Goal: Task Accomplishment & Management: Manage account settings

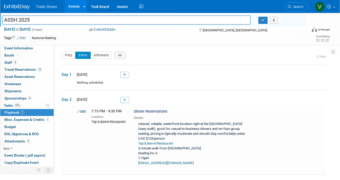
click at [127, 75] on link at bounding box center [124, 75] width 9 height 6
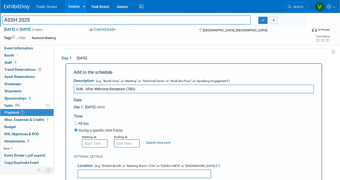
type input "DUB - After Welcome Reception (TBD)"
click at [96, 142] on input "8:00 AM" at bounding box center [95, 143] width 26 height 8
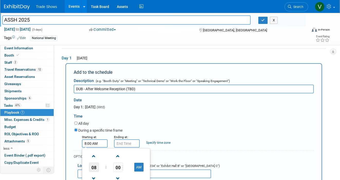
click at [93, 162] on span "08" at bounding box center [94, 166] width 10 height 9
click at [86, 141] on input "8:00 AM" at bounding box center [95, 143] width 26 height 8
click at [91, 140] on input "7:00 AM" at bounding box center [95, 143] width 26 height 8
click at [95, 144] on input "7:30 AM" at bounding box center [95, 143] width 26 height 8
type input "7:30 PM"
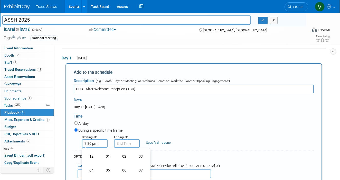
type input "7:30 PM"
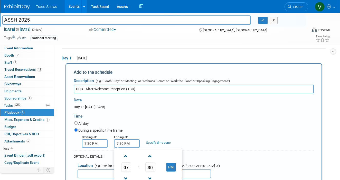
click at [118, 141] on input "7:30 PM" at bounding box center [127, 143] width 26 height 8
click at [86, 141] on input "7:30 PM" at bounding box center [95, 143] width 26 height 8
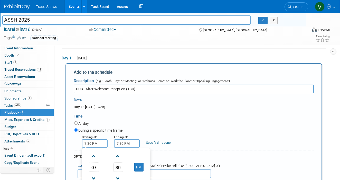
click at [194, 127] on div "During a specific time frame" at bounding box center [193, 130] width 239 height 7
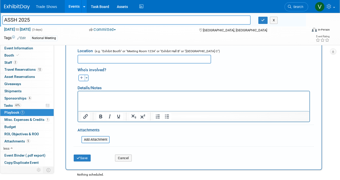
scroll to position [135, 0]
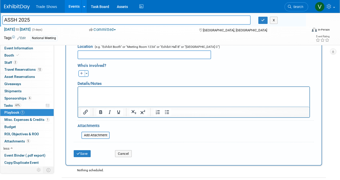
click at [134, 94] on html at bounding box center [193, 89] width 231 height 7
drag, startPoint x: 95, startPoint y: 91, endPoint x: 67, endPoint y: 91, distance: 27.4
click at [78, 91] on html "[PERSON_NAME]" at bounding box center [193, 89] width 231 height 7
click at [90, 150] on button "Save" at bounding box center [82, 153] width 17 height 7
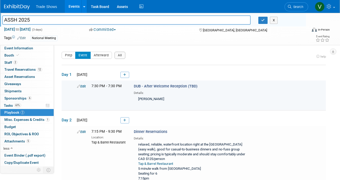
scroll to position [0, 0]
click at [124, 76] on link at bounding box center [124, 75] width 9 height 6
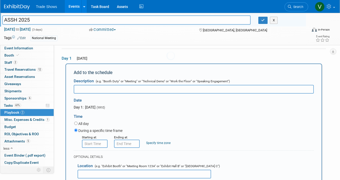
scroll to position [16, 0]
type input "Surgeon Dinner"
click at [97, 139] on input "8:00 AM" at bounding box center [95, 143] width 26 height 8
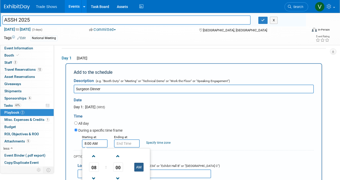
click at [135, 162] on button "AM" at bounding box center [138, 166] width 9 height 9
type input "8:00 PM"
click at [134, 145] on form "Description (e.g. "Booth Duty" or "Meeting" or "Technical Demo" or "Work the Fl…" at bounding box center [194, 173] width 240 height 197
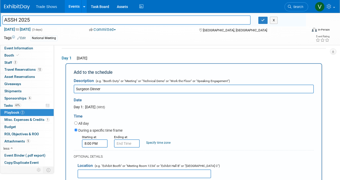
click at [154, 154] on div "OPTIONAL DETAILS:" at bounding box center [194, 156] width 240 height 5
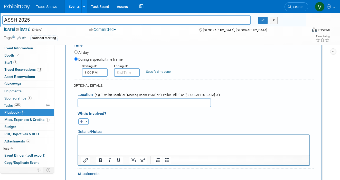
scroll to position [88, 0]
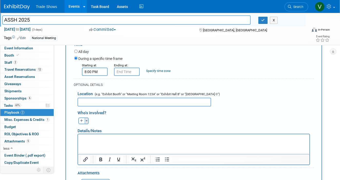
click at [85, 118] on button "Toggle Dropdown" at bounding box center [87, 120] width 4 height 7
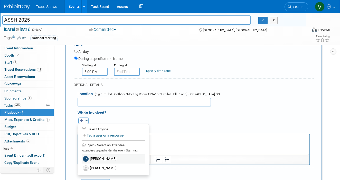
click at [94, 157] on label "[PERSON_NAME]" at bounding box center [113, 158] width 63 height 9
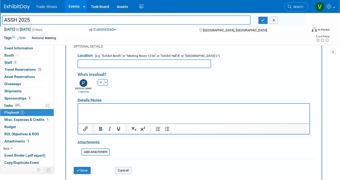
scroll to position [128, 0]
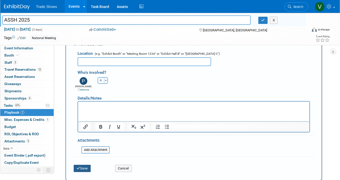
click at [86, 165] on button "Save" at bounding box center [82, 167] width 17 height 7
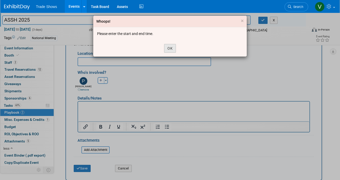
click at [173, 47] on button "OK" at bounding box center [170, 48] width 12 height 9
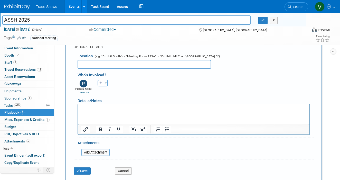
scroll to position [129, 0]
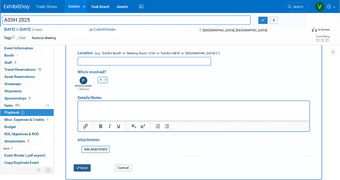
click at [78, 166] on icon "submit" at bounding box center [78, 167] width 4 height 3
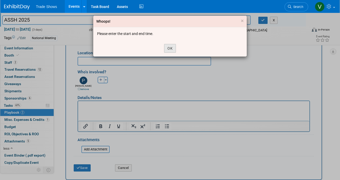
click at [171, 47] on button "OK" at bounding box center [170, 48] width 12 height 9
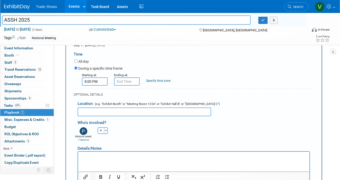
scroll to position [78, 0]
click at [131, 84] on form "Description (e.g. "Booth Duty" or "Meeting" or "Technical Demo" or "Work the Fl…" at bounding box center [194, 119] width 240 height 211
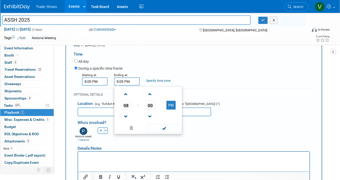
click at [131, 81] on input "8:00 PM" at bounding box center [127, 81] width 26 height 8
click at [127, 103] on span "08" at bounding box center [126, 104] width 10 height 9
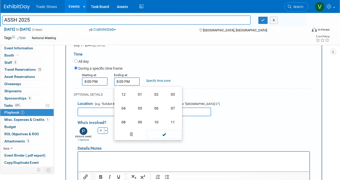
click at [156, 118] on td "10" at bounding box center [156, 122] width 16 height 14
type input "10:00 PM"
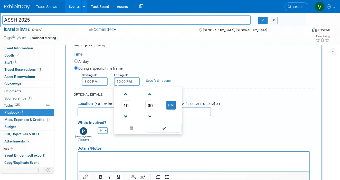
click at [221, 117] on div "Who's involved?" at bounding box center [195, 121] width 236 height 8
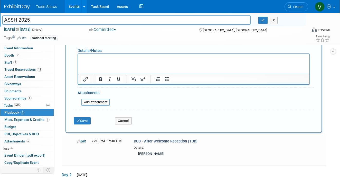
scroll to position [175, 0]
click at [85, 117] on button "Save" at bounding box center [82, 120] width 17 height 7
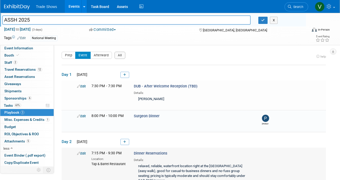
scroll to position [0, 0]
click at [81, 115] on link "Edit" at bounding box center [81, 116] width 9 height 4
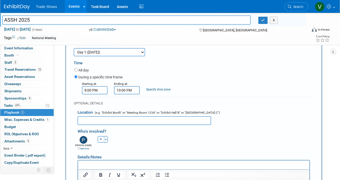
scroll to position [109, 0]
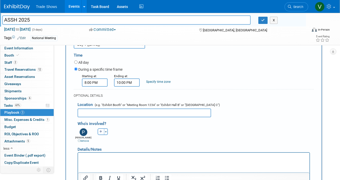
click at [102, 158] on p "Rich Text Area. Press ALT-0 for help." at bounding box center [193, 156] width 225 height 5
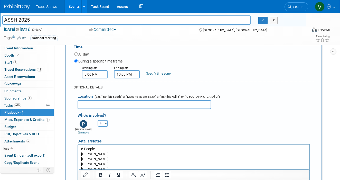
scroll to position [122, 0]
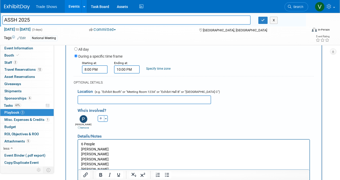
drag, startPoint x: 108, startPoint y: 166, endPoint x: 82, endPoint y: 160, distance: 27.1
click at [82, 160] on body "6 People Aaron Morgan Steven Neidermeier Amber Leis Lauren Wessel Allan Peljovi…" at bounding box center [194, 158] width 226 height 35
drag, startPoint x: 116, startPoint y: 154, endPoint x: 81, endPoint y: 148, distance: 35.7
click at [81, 148] on body "6 People Aaron Morgan Steven Neidermeier Amber Leis Lauren Wessel Allan Peljovi…" at bounding box center [194, 158] width 226 height 35
click at [108, 168] on p "[PERSON_NAME]" at bounding box center [193, 168] width 225 height 5
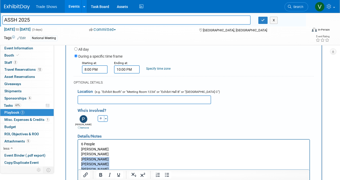
drag, startPoint x: 108, startPoint y: 168, endPoint x: 82, endPoint y: 159, distance: 27.5
click at [82, 159] on body "6 People Aaron Morgan Steven Neidermeier Amber Leis Lauren Wessel Allan Peljovi…" at bounding box center [194, 158] width 226 height 35
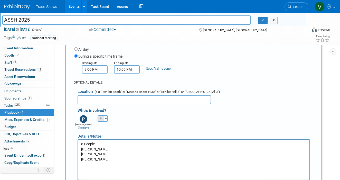
click at [102, 115] on button "button" at bounding box center [100, 118] width 7 height 7
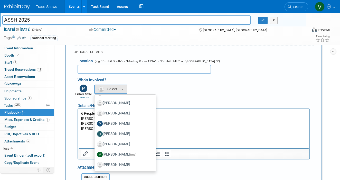
scroll to position [156, 0]
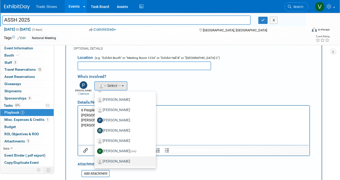
click at [112, 157] on label "[PERSON_NAME]" at bounding box center [124, 161] width 54 height 8
click at [95, 159] on input "[PERSON_NAME]" at bounding box center [93, 160] width 3 height 3
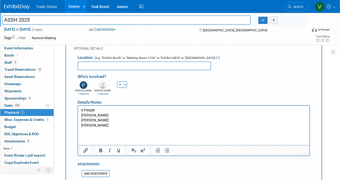
click at [121, 125] on p "[PERSON_NAME]" at bounding box center [193, 125] width 225 height 5
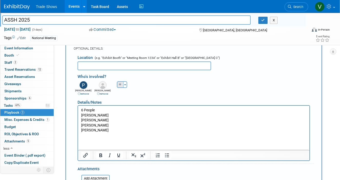
click at [119, 83] on icon "button" at bounding box center [119, 84] width 3 height 3
select select
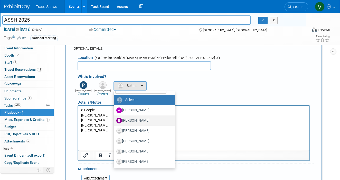
scroll to position [13, 0]
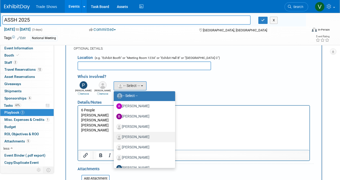
click at [134, 133] on label "[PERSON_NAME]" at bounding box center [143, 137] width 54 height 8
click at [114, 134] on input "[PERSON_NAME]" at bounding box center [112, 135] width 3 height 3
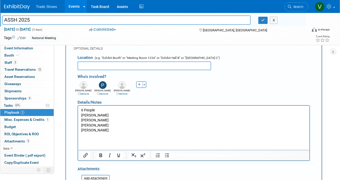
click at [104, 92] on link "remove" at bounding box center [102, 93] width 11 height 3
click at [130, 128] on p "[PERSON_NAME]" at bounding box center [193, 129] width 225 height 5
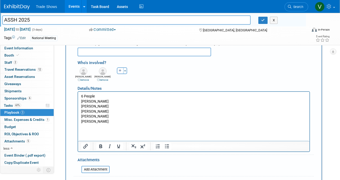
scroll to position [177, 0]
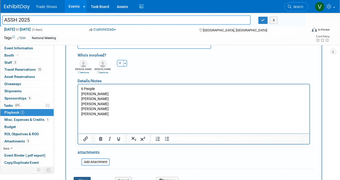
click at [86, 176] on button "Save" at bounding box center [82, 179] width 17 height 7
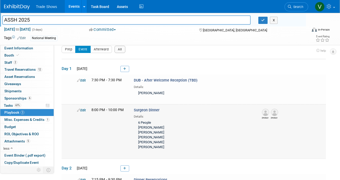
scroll to position [5, 0]
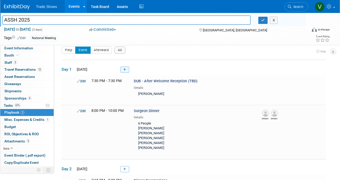
click at [127, 72] on link at bounding box center [124, 69] width 9 height 6
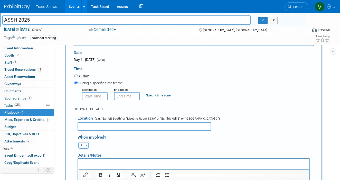
scroll to position [64, 0]
type input "Surgeon Dinner"
click at [100, 94] on input "8:00 AM" at bounding box center [95, 95] width 26 height 8
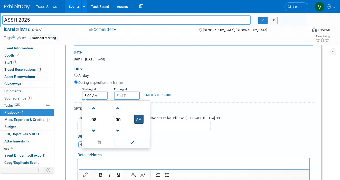
click at [138, 120] on button "AM" at bounding box center [138, 119] width 9 height 9
type input "8:00 PM"
click at [127, 93] on input "8:00 PM" at bounding box center [127, 95] width 26 height 8
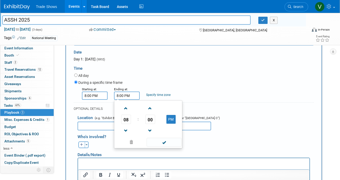
drag, startPoint x: 118, startPoint y: 92, endPoint x: 115, endPoint y: 92, distance: 3.1
click at [115, 92] on input "8:00 PM" at bounding box center [127, 95] width 26 height 8
type input "10:00 PM"
click at [225, 153] on div "Details/Notes" at bounding box center [193, 152] width 232 height 9
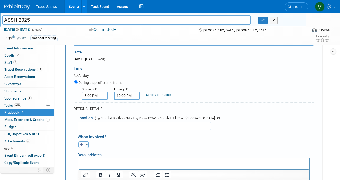
click at [223, 163] on p "Rich Text Area. Press ALT-0 for help." at bounding box center [193, 162] width 225 height 5
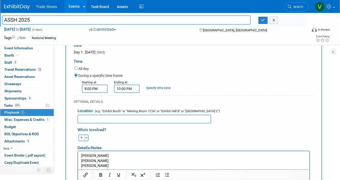
scroll to position [76, 0]
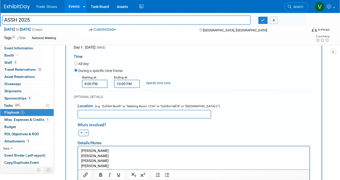
click at [88, 170] on p "Eric/Anthony" at bounding box center [193, 170] width 225 height 5
click at [83, 129] on button "button" at bounding box center [81, 132] width 7 height 7
select select
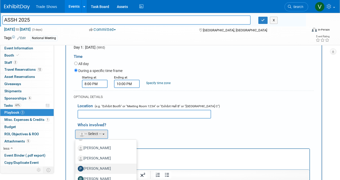
scroll to position [61, 0]
click at [101, 166] on label "[PERSON_NAME]" at bounding box center [105, 168] width 54 height 8
click at [76, 166] on input "[PERSON_NAME]" at bounding box center [74, 167] width 3 height 3
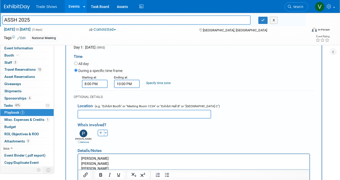
click at [165, 135] on div "Ally remove Becca remove Derek remove (me)" at bounding box center [196, 136] width 244 height 16
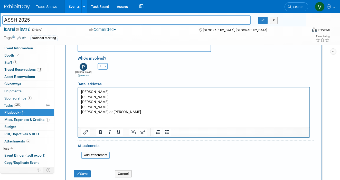
scroll to position [144, 0]
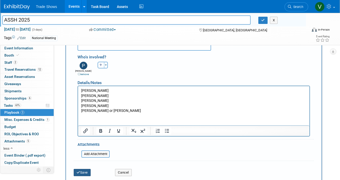
click at [86, 168] on button "Save" at bounding box center [82, 171] width 17 height 7
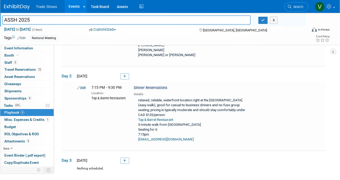
scroll to position [151, 0]
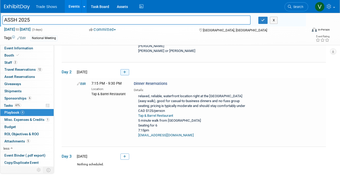
click at [126, 71] on icon at bounding box center [124, 72] width 3 height 3
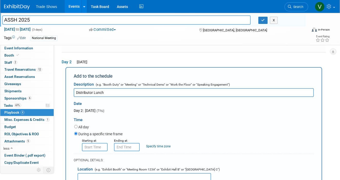
scroll to position [0, 0]
type input "Distributor Lunch"
click at [103, 143] on input "8:00 AM" at bounding box center [95, 147] width 26 height 8
click at [85, 143] on input "8:00 AM" at bounding box center [95, 147] width 26 height 8
click at [139, 166] on button "AM" at bounding box center [138, 170] width 9 height 9
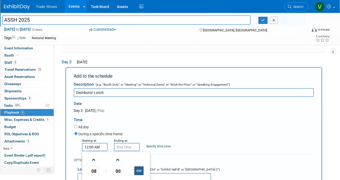
type input "8:00 PM"
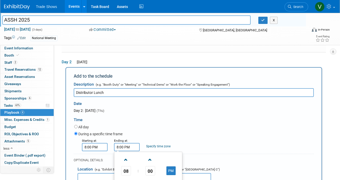
click at [132, 144] on input "8:00 PM" at bounding box center [127, 147] width 26 height 8
click at [86, 143] on input "8:00 PM" at bounding box center [95, 147] width 26 height 8
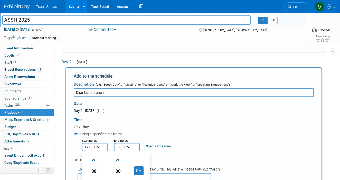
type input "12:00 PM"
click at [133, 143] on input "8:00 PM" at bounding box center [127, 147] width 26 height 8
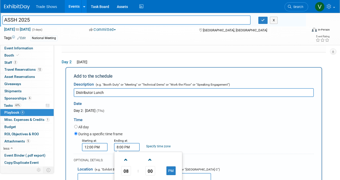
drag, startPoint x: 118, startPoint y: 141, endPoint x: 114, endPoint y: 140, distance: 3.6
click at [114, 143] on input "8:00 PM" at bounding box center [127, 147] width 26 height 8
type input "1:00 PM"
click at [195, 131] on div "During a specific time frame" at bounding box center [193, 134] width 239 height 7
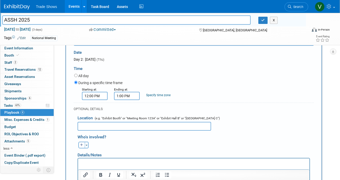
scroll to position [213, 0]
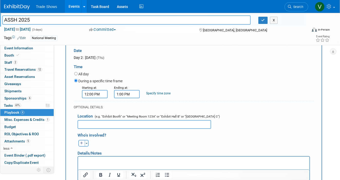
click at [194, 120] on input "text" at bounding box center [143, 124] width 133 height 9
click at [192, 162] on p "Rich Text Area. Press ALT-0 for help." at bounding box center [193, 160] width 225 height 5
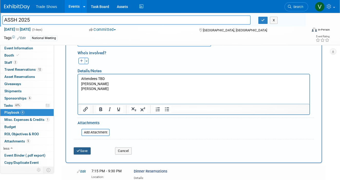
click at [82, 147] on button "Save" at bounding box center [82, 150] width 17 height 7
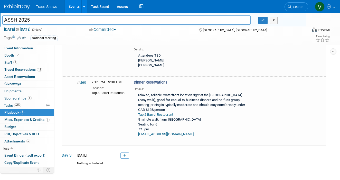
scroll to position [221, 0]
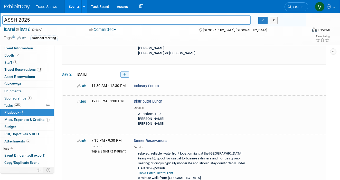
click at [128, 71] on link at bounding box center [124, 74] width 9 height 6
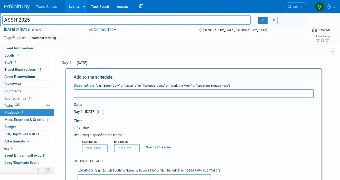
scroll to position [0, 0]
type input "Surgeon Dinner - Focus and Surgeon"
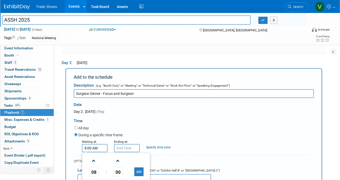
click at [85, 144] on input "8:00 AM" at bounding box center [95, 148] width 26 height 8
click at [86, 144] on input "8:00 AM" at bounding box center [95, 148] width 26 height 8
click at [93, 144] on input "8:00 AM" at bounding box center [95, 148] width 26 height 8
drag, startPoint x: 97, startPoint y: 141, endPoint x: 94, endPoint y: 141, distance: 3.3
click at [94, 144] on input "8:00 AM" at bounding box center [95, 148] width 26 height 8
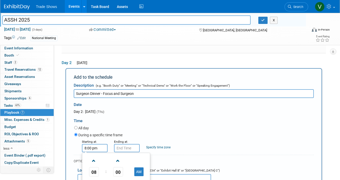
type input "8:00 PM"
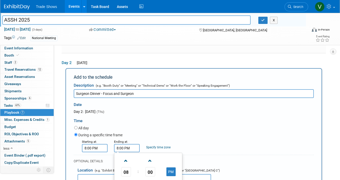
click at [165, 132] on div "During a specific time frame" at bounding box center [193, 135] width 239 height 7
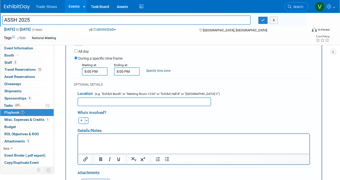
scroll to position [273, 0]
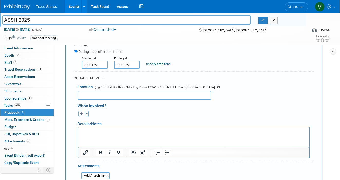
click at [165, 134] on html at bounding box center [193, 130] width 231 height 7
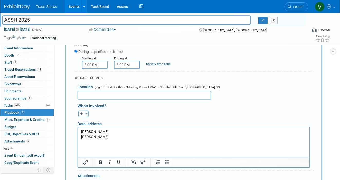
click at [175, 91] on input "text" at bounding box center [143, 95] width 133 height 9
type input "Stock"
click at [87, 61] on input "8:00 PM" at bounding box center [95, 65] width 26 height 8
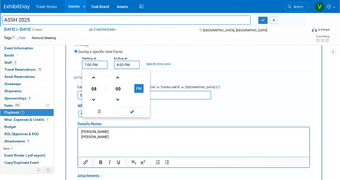
type input "7:00 PM"
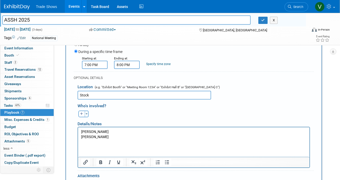
click at [166, 91] on input "Stock" at bounding box center [143, 95] width 133 height 9
type input "Stock & Supply"
click at [137, 135] on p "[PERSON_NAME]" at bounding box center [193, 136] width 225 height 5
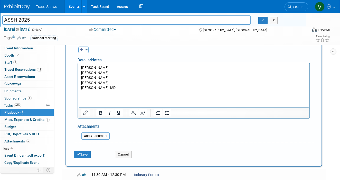
scroll to position [344, 0]
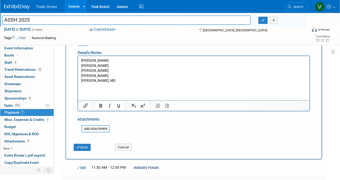
click at [83, 142] on div "Save Cancel" at bounding box center [194, 145] width 240 height 16
click at [145, 70] on p "[PERSON_NAME]" at bounding box center [193, 70] width 225 height 5
click at [140, 80] on p "[PERSON_NAME], MD" at bounding box center [193, 80] width 225 height 5
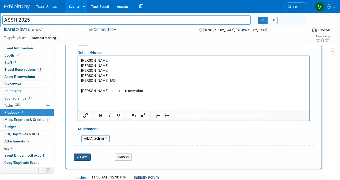
click at [83, 153] on button "Save" at bounding box center [82, 156] width 17 height 7
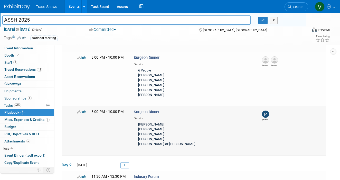
scroll to position [85, 0]
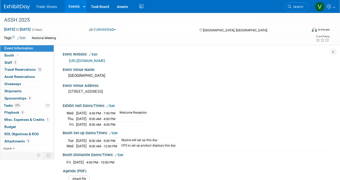
scroll to position [85, 0]
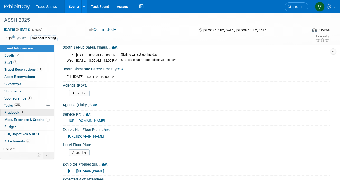
click at [14, 110] on span "Playbook 9" at bounding box center [14, 112] width 20 height 4
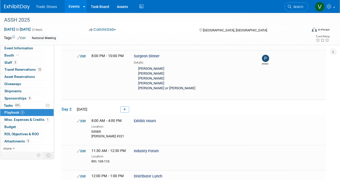
scroll to position [138, 0]
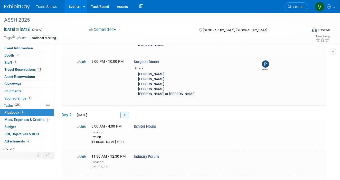
click at [124, 112] on link at bounding box center [124, 115] width 9 height 6
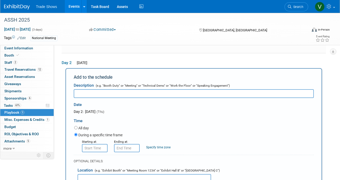
scroll to position [0, 0]
type input "Surgeon Dinner"
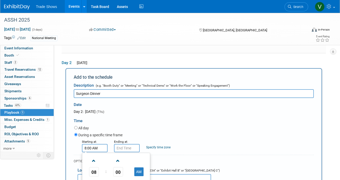
click at [107, 144] on input "8:00 AM" at bounding box center [95, 148] width 26 height 8
click at [138, 167] on button "AM" at bounding box center [138, 171] width 9 height 9
drag, startPoint x: 86, startPoint y: 140, endPoint x: 81, endPoint y: 140, distance: 4.6
click at [81, 140] on div "Starting at: 8:00 PM 08 : 00 PM 12 01 02 03 04 05 06 07 08 09 10 11 00 05 10 15…" at bounding box center [94, 144] width 32 height 13
type input "7:00 PM"
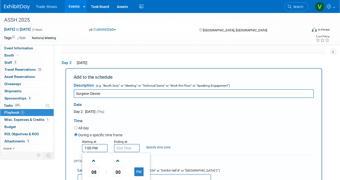
type input "7:00 PM"
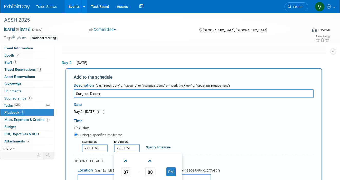
click at [122, 144] on input "7:00 PM" at bounding box center [127, 148] width 26 height 8
click at [177, 138] on div "Starting at: 7:00 PM Ending at: 7:00 PM Specify time zone Time zone:" at bounding box center [193, 144] width 247 height 13
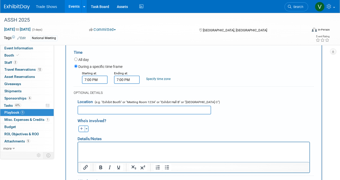
scroll to position [266, 0]
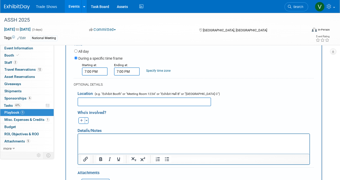
click at [177, 141] on html at bounding box center [193, 136] width 231 height 7
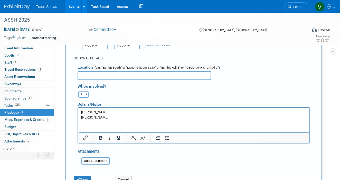
scroll to position [311, 0]
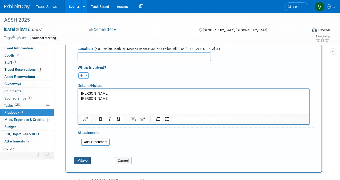
click at [87, 157] on button "Save" at bounding box center [82, 160] width 17 height 7
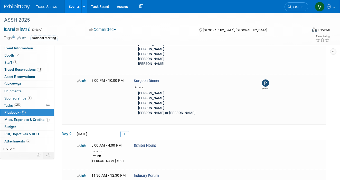
scroll to position [119, 0]
click at [127, 131] on link at bounding box center [124, 134] width 9 height 6
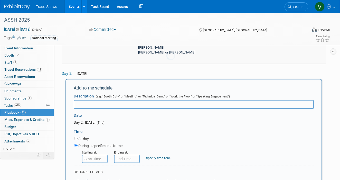
scroll to position [190, 0]
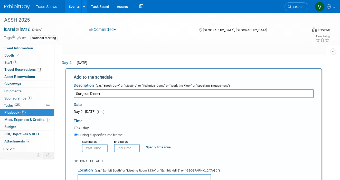
type input "Surgeon Dinner"
click at [101, 144] on input "8:00 AM" at bounding box center [95, 148] width 26 height 8
click at [141, 167] on button "AM" at bounding box center [138, 171] width 9 height 9
click at [96, 167] on span "08" at bounding box center [94, 171] width 10 height 9
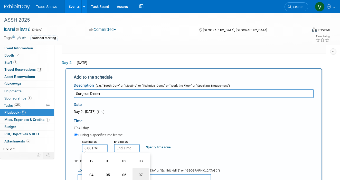
click at [142, 167] on td "07" at bounding box center [140, 174] width 16 height 14
type input "7:00 PM"
click at [174, 146] on form "Description (e.g. "Booth Duty" or "Meeting" or "Technical Demo" or "Work the Fl…" at bounding box center [194, 178] width 240 height 197
click at [124, 145] on form "Description (e.g. "Booth Duty" or "Meeting" or "Technical Demo" or "Work the Fl…" at bounding box center [194, 178] width 240 height 197
type input "7:00 PM"
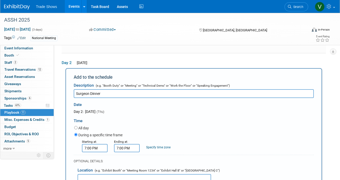
click at [124, 144] on input "7:00 PM" at bounding box center [127, 148] width 26 height 8
click at [206, 125] on div "All day" at bounding box center [193, 128] width 239 height 7
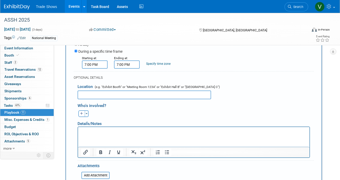
scroll to position [275, 0]
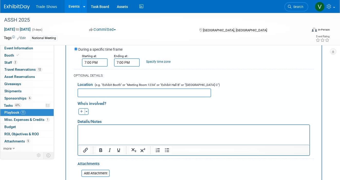
click at [206, 130] on p "Rich Text Area. Press ALT-0 for help." at bounding box center [193, 128] width 225 height 5
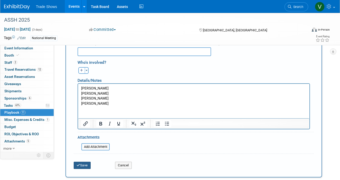
click at [87, 161] on button "Save" at bounding box center [82, 164] width 17 height 7
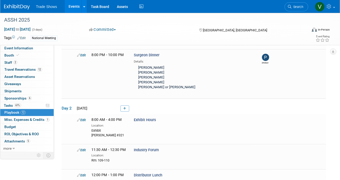
scroll to position [143, 0]
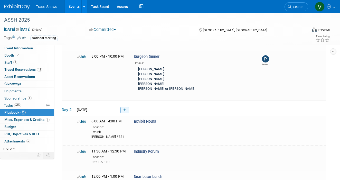
click at [122, 107] on link at bounding box center [124, 110] width 9 height 6
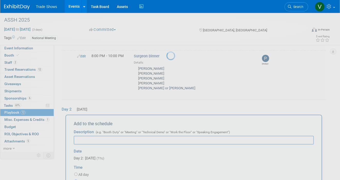
scroll to position [190, 0]
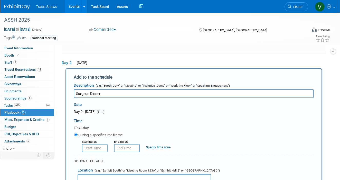
type input "Surgeon Dinner"
click at [95, 144] on input "8:00 AM" at bounding box center [95, 148] width 26 height 8
click at [96, 167] on span "08" at bounding box center [94, 171] width 10 height 9
click at [85, 144] on input "8:00 AM" at bounding box center [95, 148] width 26 height 8
click at [84, 144] on input "8:00 AM" at bounding box center [95, 148] width 26 height 8
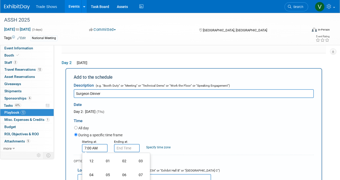
scroll to position [0, 0]
click at [156, 125] on div "All day" at bounding box center [193, 128] width 239 height 7
click at [97, 144] on input "7:00 AM" at bounding box center [95, 148] width 26 height 8
click at [138, 167] on button "AM" at bounding box center [138, 171] width 9 height 9
type input "7:00 PM"
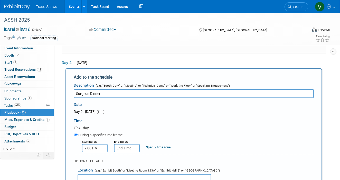
click at [158, 117] on div "Time" at bounding box center [194, 119] width 240 height 11
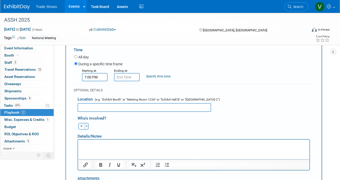
scroll to position [265, 0]
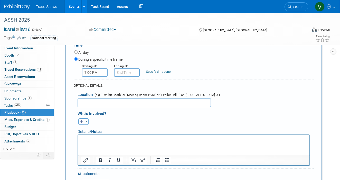
click at [155, 140] on p "Rich Text Area. Press ALT-0 for help." at bounding box center [193, 138] width 225 height 5
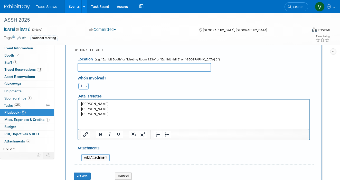
scroll to position [306, 0]
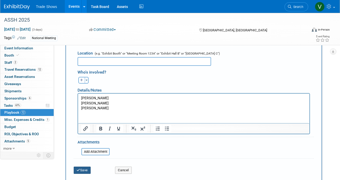
click at [85, 166] on button "Save" at bounding box center [82, 169] width 17 height 7
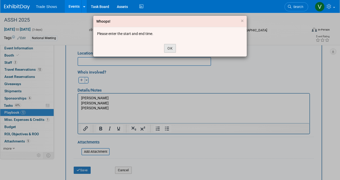
click at [172, 48] on button "OK" at bounding box center [170, 48] width 12 height 9
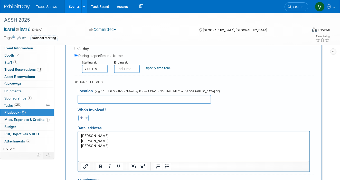
scroll to position [267, 0]
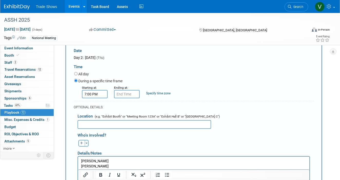
click at [131, 61] on form "Description (e.g. "Booth Duty" or "Meeting" or "Technical Demo" or "Work the Fl…" at bounding box center [194, 132] width 240 height 213
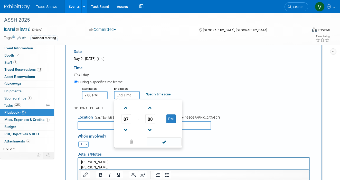
type input "7:00 PM"
click at [131, 91] on input "7:00 PM" at bounding box center [127, 95] width 26 height 8
click at [205, 79] on div "During a specific time frame" at bounding box center [193, 82] width 239 height 7
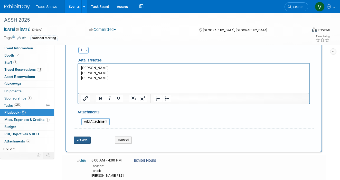
click at [86, 136] on button "Save" at bounding box center [82, 139] width 17 height 7
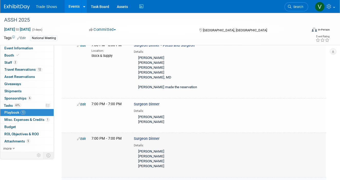
scroll to position [313, 0]
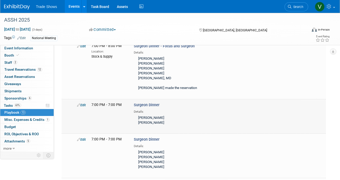
click at [82, 103] on link "Edit" at bounding box center [81, 105] width 9 height 4
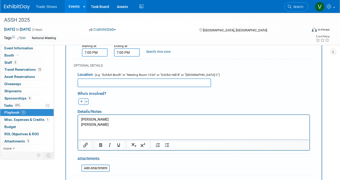
scroll to position [448, 0]
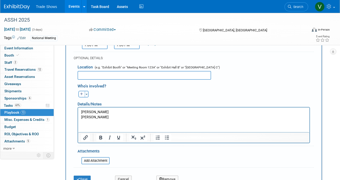
click at [105, 119] on html "Harvey Chim Eugene Park" at bounding box center [193, 113] width 231 height 12
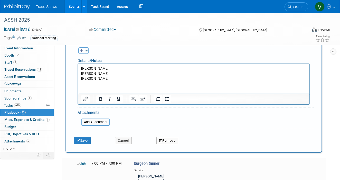
scroll to position [494, 0]
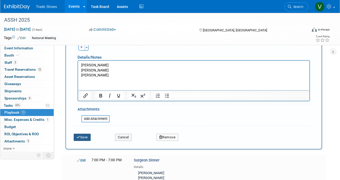
click at [87, 133] on button "Save" at bounding box center [82, 136] width 17 height 7
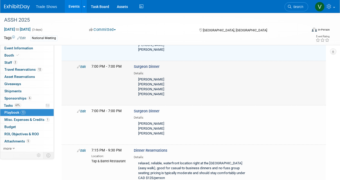
scroll to position [392, 0]
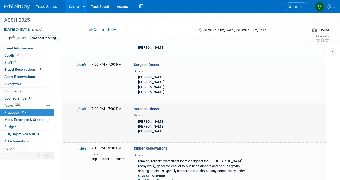
click at [95, 107] on div "Edit 7:00 PM - 7:00 PM Surgeon Dinner Details: Ketan Sharma James Friedman Kunj…" at bounding box center [200, 120] width 254 height 29
click at [78, 107] on icon at bounding box center [78, 108] width 3 height 3
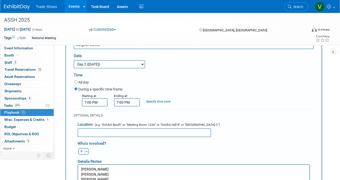
scroll to position [500, 0]
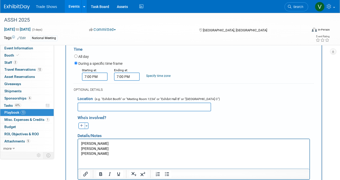
click at [108, 156] on html "Ketan Sharma James Friedman Kunj K. Desai" at bounding box center [193, 147] width 231 height 17
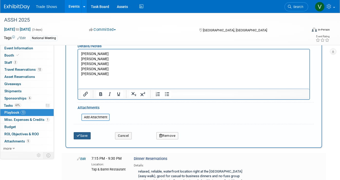
click at [77, 132] on button "Save" at bounding box center [82, 135] width 17 height 7
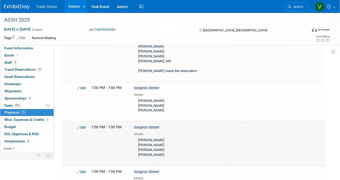
scroll to position [324, 0]
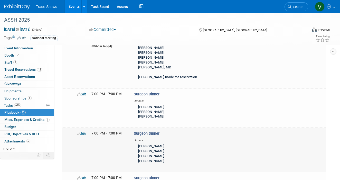
click at [84, 131] on link "Edit" at bounding box center [81, 133] width 9 height 4
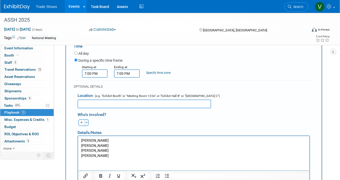
scroll to position [491, 0]
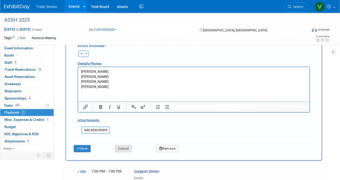
click at [121, 145] on button "Cancel" at bounding box center [123, 148] width 17 height 7
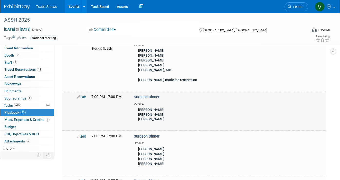
scroll to position [322, 0]
click at [85, 94] on link "Edit" at bounding box center [81, 96] width 9 height 4
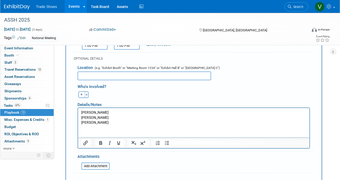
scroll to position [459, 0]
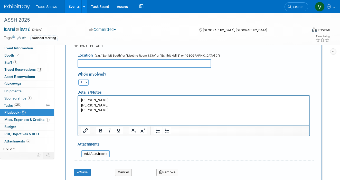
click at [109, 100] on p "Harvey Chim Eugene Park Paul Hargis" at bounding box center [193, 104] width 225 height 15
click at [109, 104] on p "Harvey Chim Eugene Park Paul Hargis" at bounding box center [193, 104] width 225 height 15
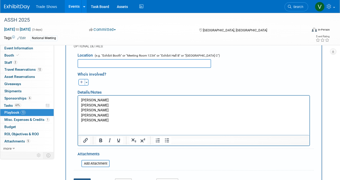
click at [82, 178] on button "Save" at bounding box center [82, 181] width 17 height 7
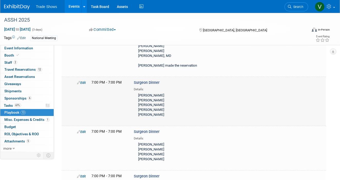
scroll to position [335, 0]
click at [83, 81] on link "Edit" at bounding box center [81, 83] width 9 height 4
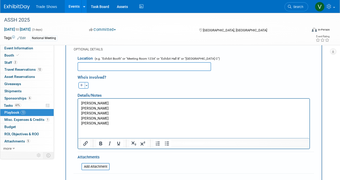
scroll to position [460, 0]
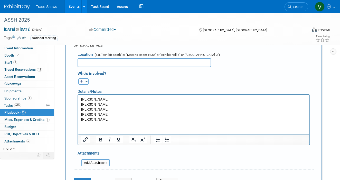
click at [111, 109] on p "Harvey Chim Eugene Park Karan Desai Paul Hargis Ben Cotrill" at bounding box center [193, 109] width 225 height 25
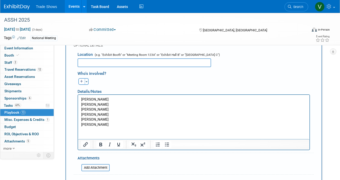
click at [113, 109] on p "Harvey Chim Eugene Park Karan Desai" at bounding box center [193, 104] width 225 height 15
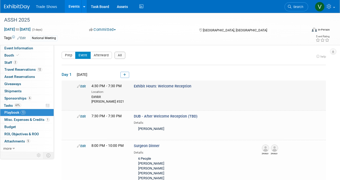
scroll to position [0, 0]
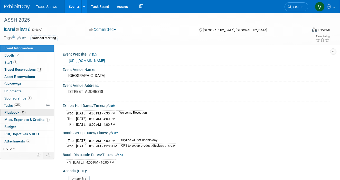
click at [17, 110] on span "Playbook 13" at bounding box center [14, 112] width 21 height 4
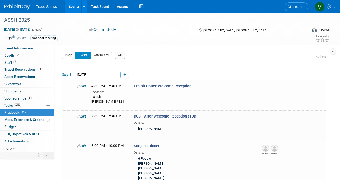
click at [120, 56] on button "All" at bounding box center [119, 55] width 11 height 7
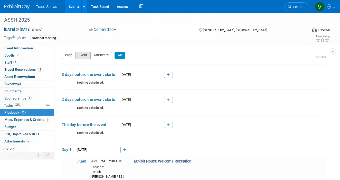
click at [80, 55] on button "Event" at bounding box center [82, 55] width 15 height 7
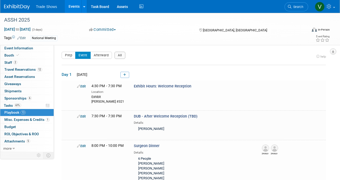
click at [333, 51] on icon "button" at bounding box center [332, 51] width 3 height 3
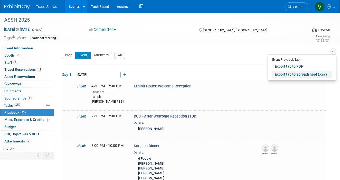
click at [305, 75] on link "Export tab to Spreadsheet (.csv)" at bounding box center [302, 74] width 60 height 7
